Goal: Check status

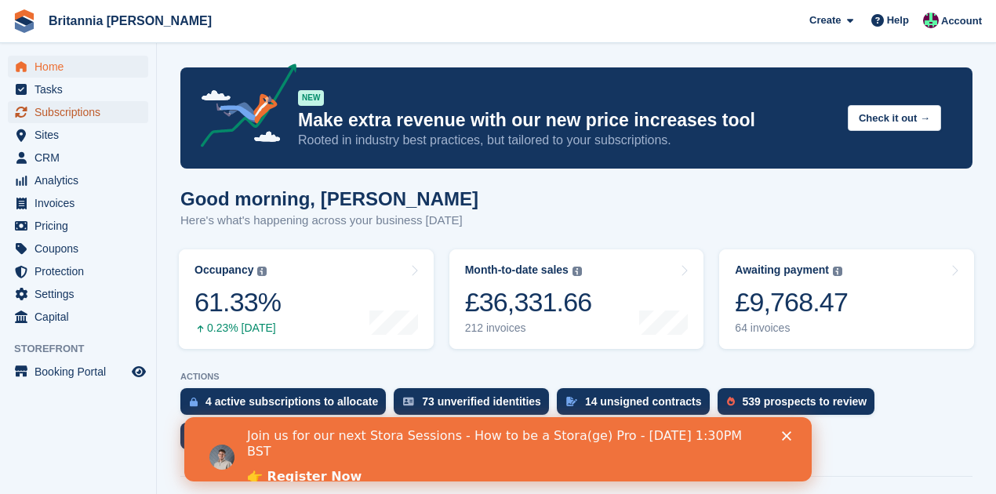
click at [72, 107] on span "Subscriptions" at bounding box center [82, 112] width 94 height 22
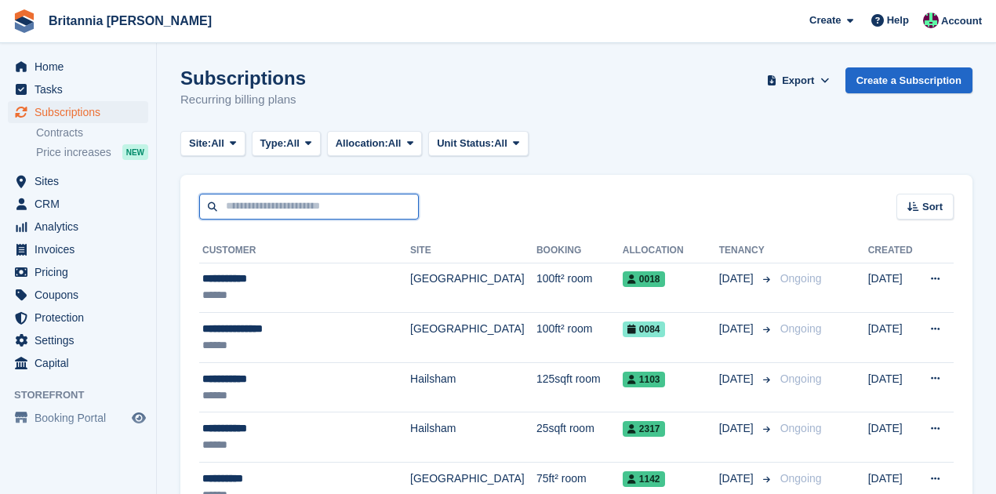
click at [253, 205] on input "text" at bounding box center [309, 207] width 220 height 26
type input "*****"
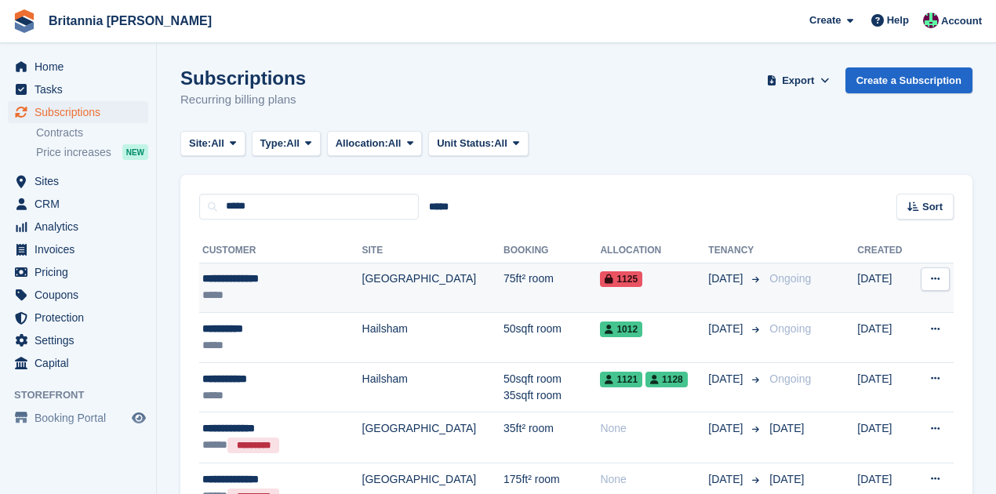
click at [272, 277] on div "**********" at bounding box center [266, 279] width 129 height 16
